Goal: Obtain resource: Download file/media

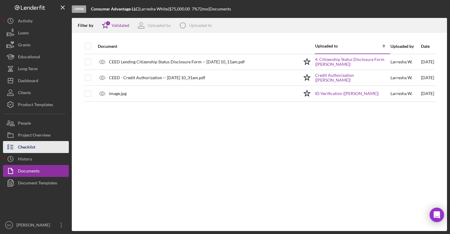
click at [33, 146] on div "Checklist" at bounding box center [26, 147] width 17 height 13
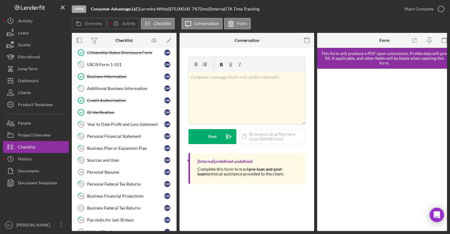
scroll to position [73, 0]
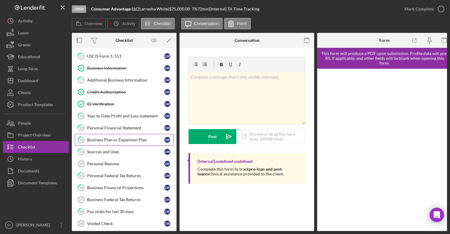
click at [111, 140] on div "Business Plan or Expansion Plan" at bounding box center [125, 140] width 77 height 5
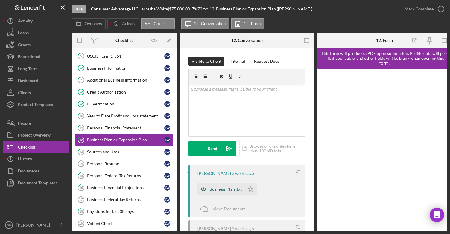
click at [218, 189] on div "Business Plan .txt" at bounding box center [225, 189] width 32 height 5
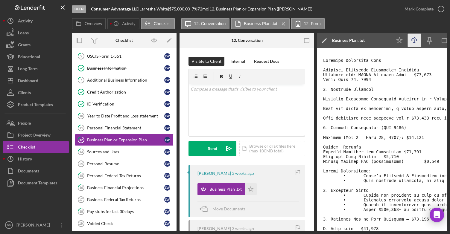
click at [412, 39] on icon "button" at bounding box center [414, 39] width 5 height 3
click at [415, 40] on icon "Icon/Download" at bounding box center [414, 40] width 13 height 13
click at [269, 122] on div "v Color teal Color pink Remove color Add row above Add row below Add column bef…" at bounding box center [247, 110] width 116 height 52
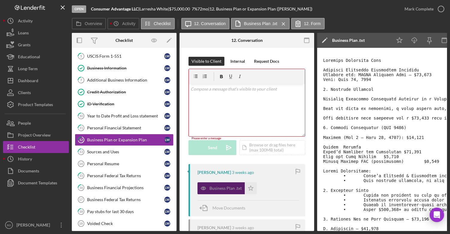
click at [213, 189] on div "Business Plan .txt" at bounding box center [225, 188] width 32 height 5
click at [281, 180] on div "Business Plan .txt Icon/Star" at bounding box center [249, 187] width 102 height 15
click at [413, 39] on icon "Icon/Download" at bounding box center [414, 40] width 13 height 13
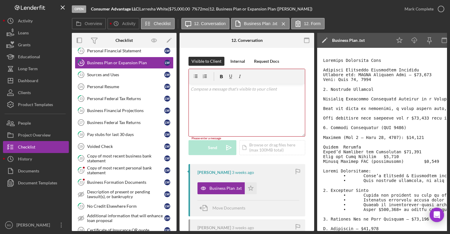
scroll to position [148, 0]
